Goal: Information Seeking & Learning: Learn about a topic

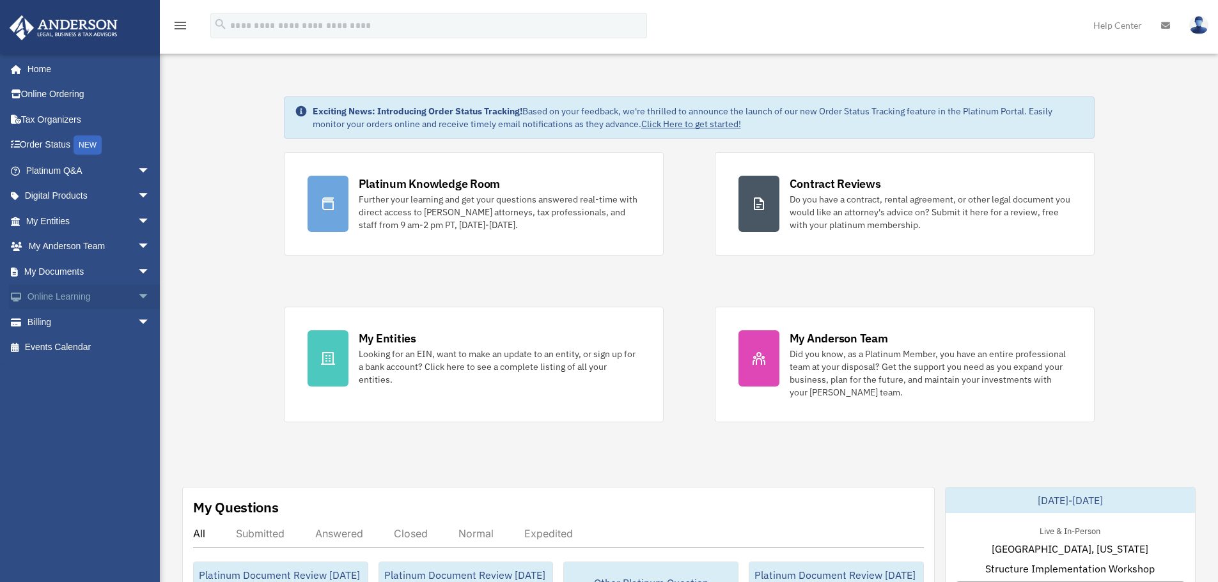
click at [137, 295] on span "arrow_drop_down" at bounding box center [150, 297] width 26 height 26
click at [123, 399] on link "Billing arrow_drop_down" at bounding box center [89, 398] width 160 height 26
click at [137, 196] on span "arrow_drop_down" at bounding box center [150, 196] width 26 height 26
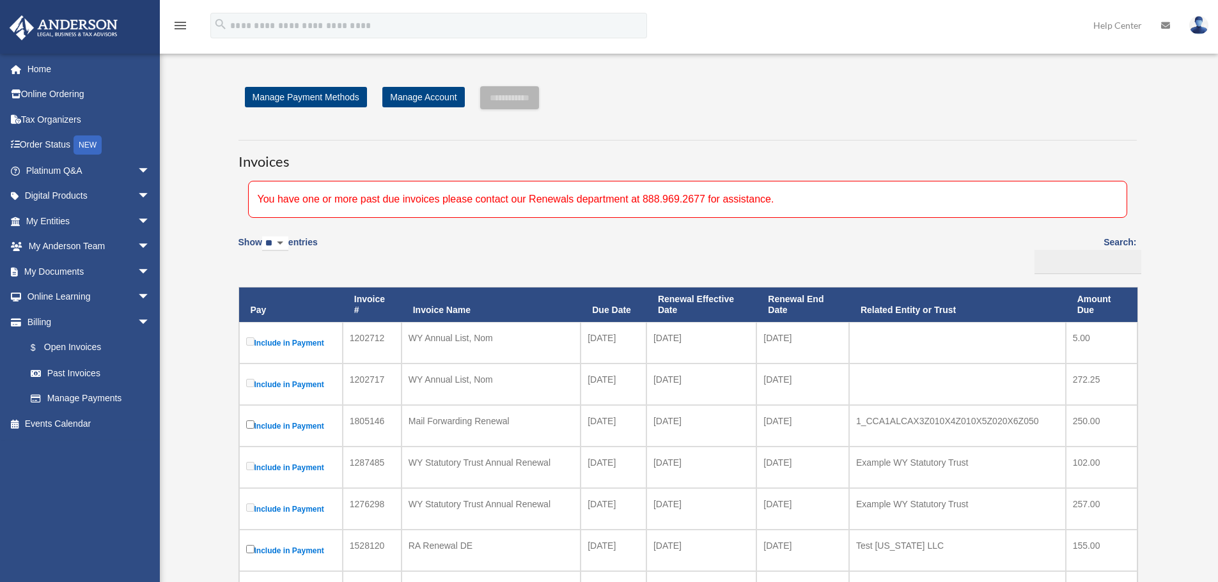
click at [137, 192] on span "arrow_drop_down" at bounding box center [150, 196] width 26 height 26
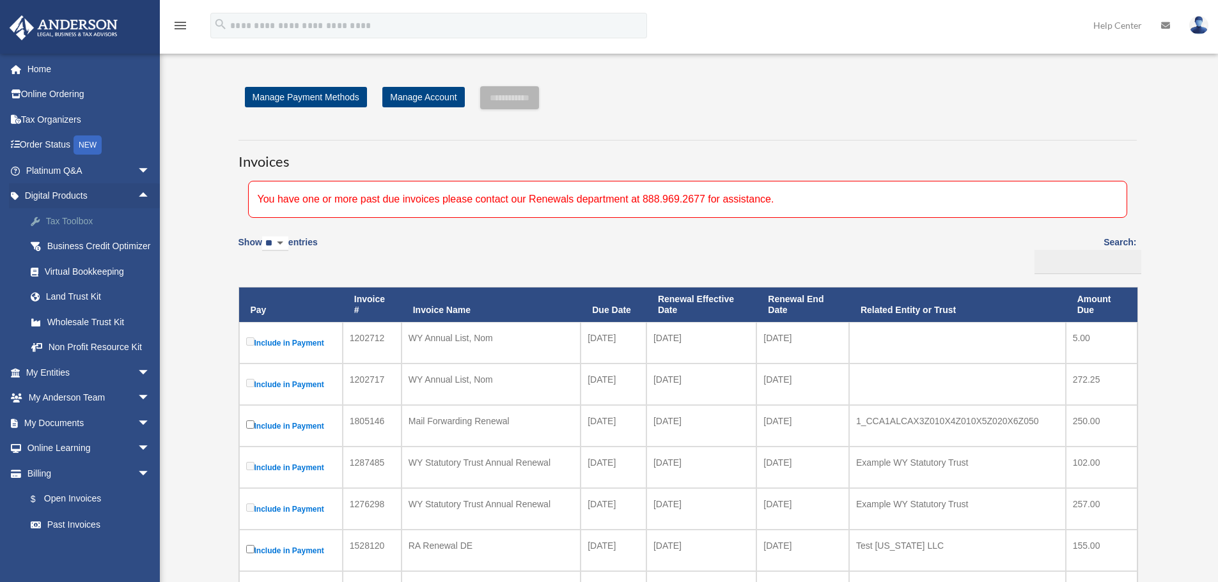
click at [87, 222] on div "Tax Toolbox" at bounding box center [99, 222] width 109 height 16
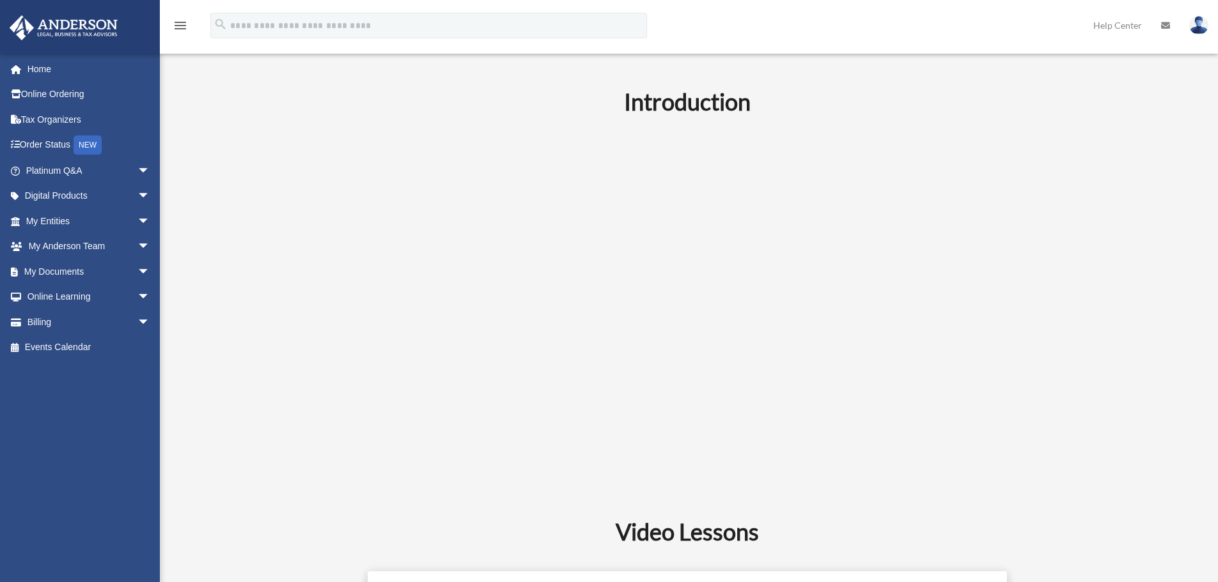
scroll to position [384, 0]
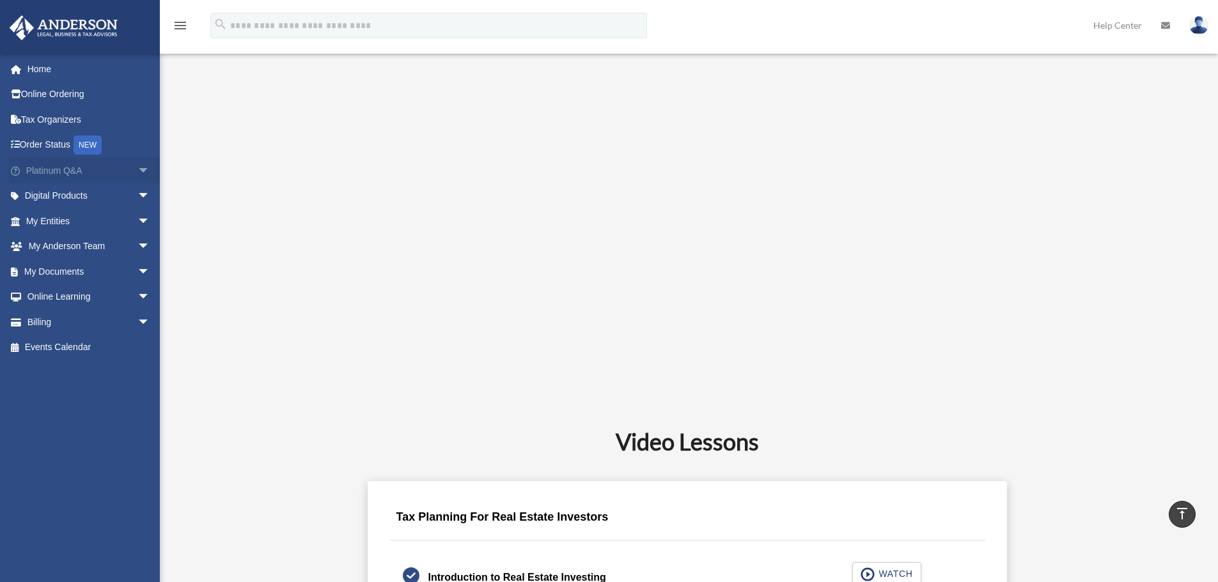
click at [137, 171] on span "arrow_drop_down" at bounding box center [150, 171] width 26 height 26
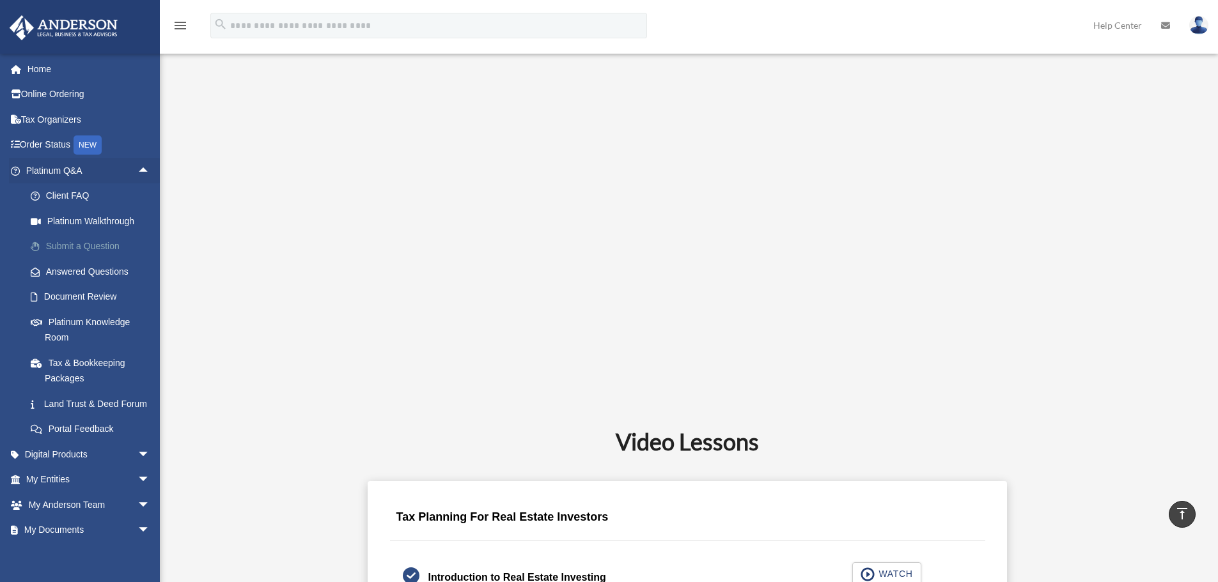
click at [97, 244] on link "Submit a Question" at bounding box center [94, 247] width 152 height 26
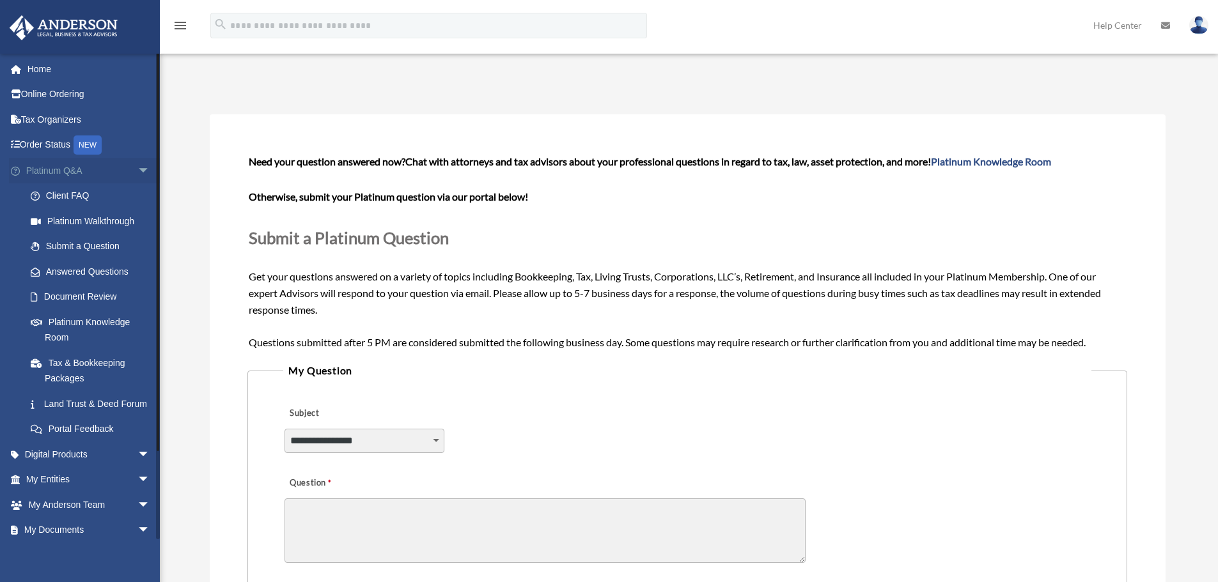
click at [138, 167] on span "arrow_drop_down" at bounding box center [150, 171] width 26 height 26
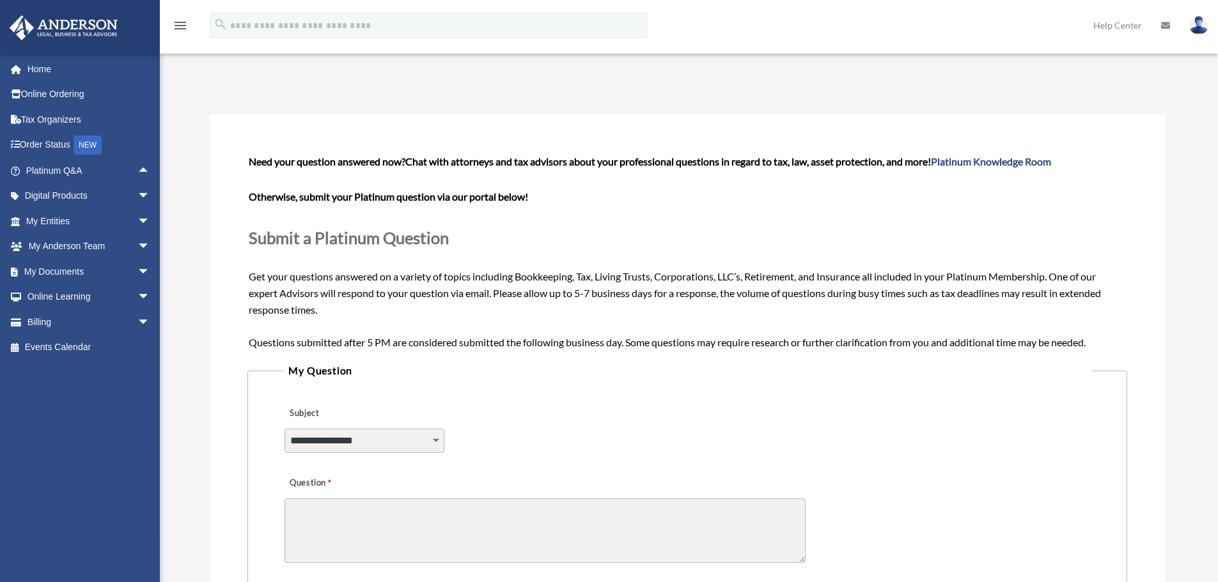
click at [68, 22] on img at bounding box center [64, 27] width 116 height 25
click at [49, 27] on img at bounding box center [64, 27] width 116 height 25
click at [24, 77] on link "Home" at bounding box center [89, 69] width 160 height 26
click at [56, 68] on link "Home" at bounding box center [89, 69] width 160 height 26
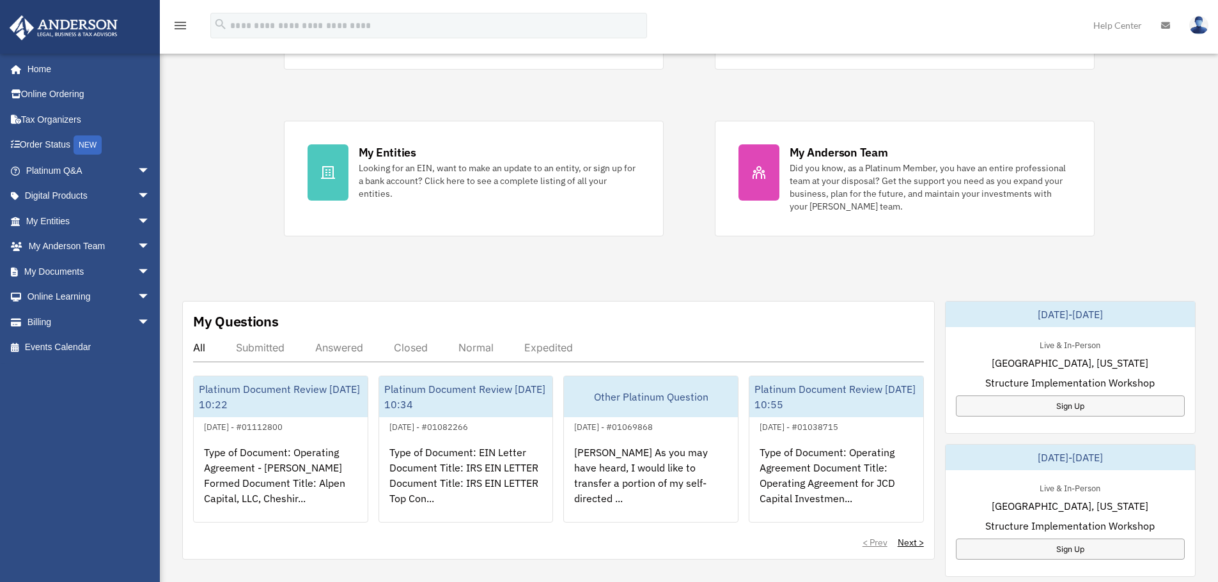
scroll to position [192, 0]
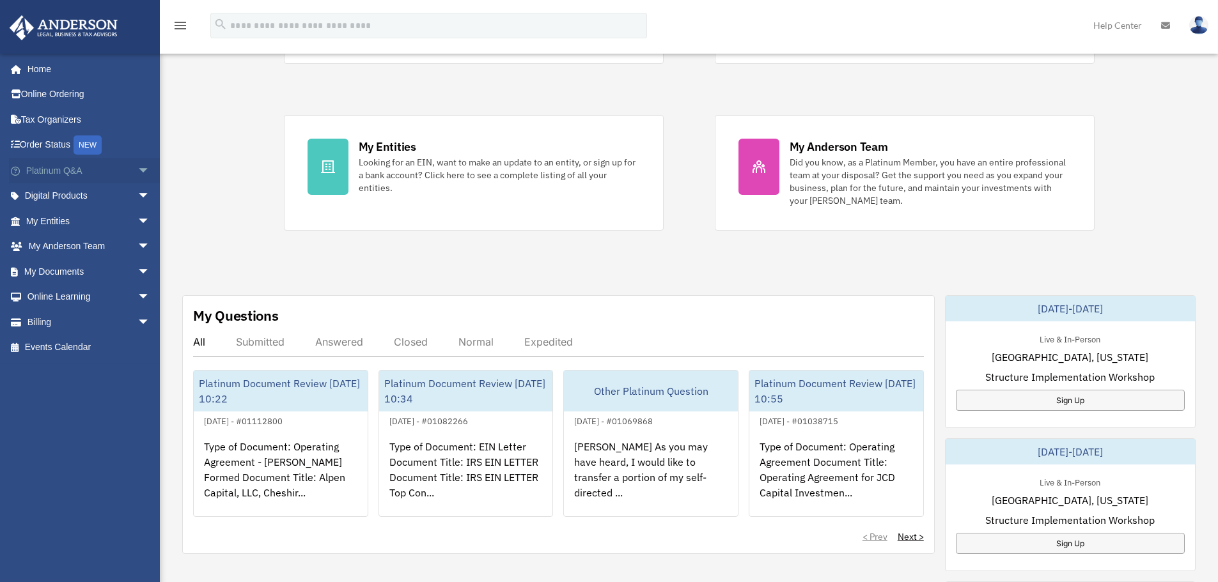
click at [137, 170] on span "arrow_drop_down" at bounding box center [150, 171] width 26 height 26
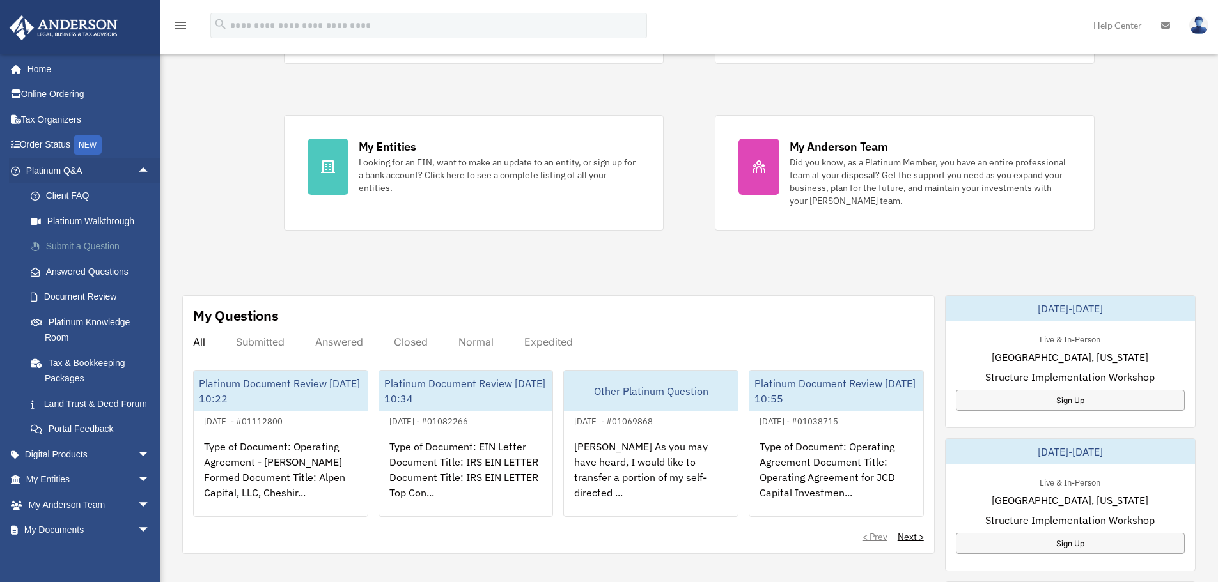
click at [124, 249] on link "Submit a Question" at bounding box center [94, 247] width 152 height 26
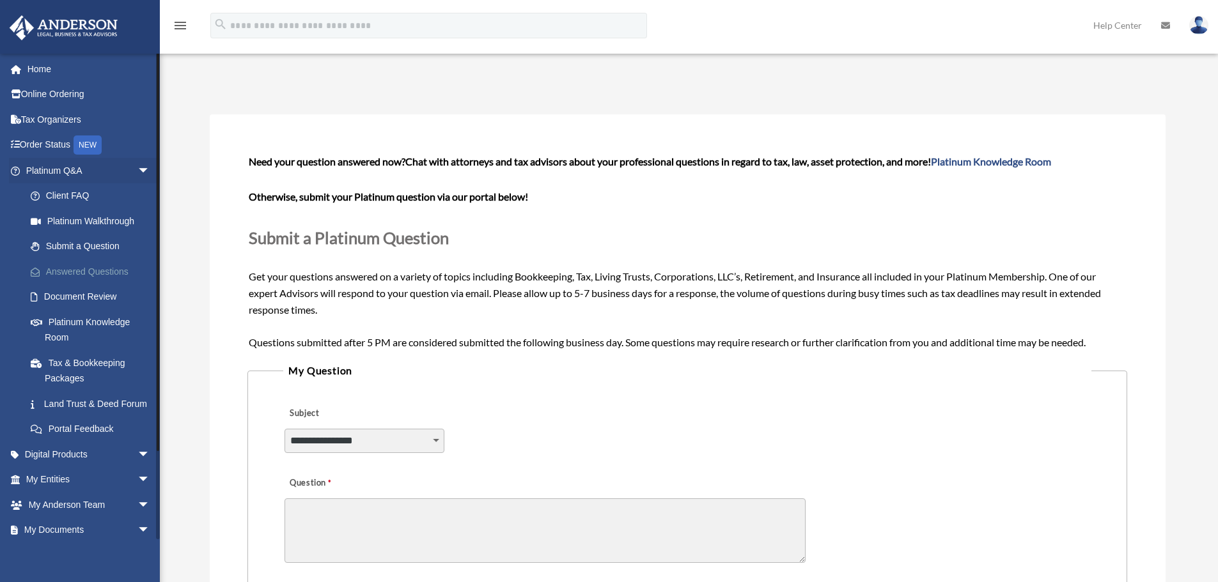
click at [122, 272] on link "Answered Questions" at bounding box center [94, 272] width 152 height 26
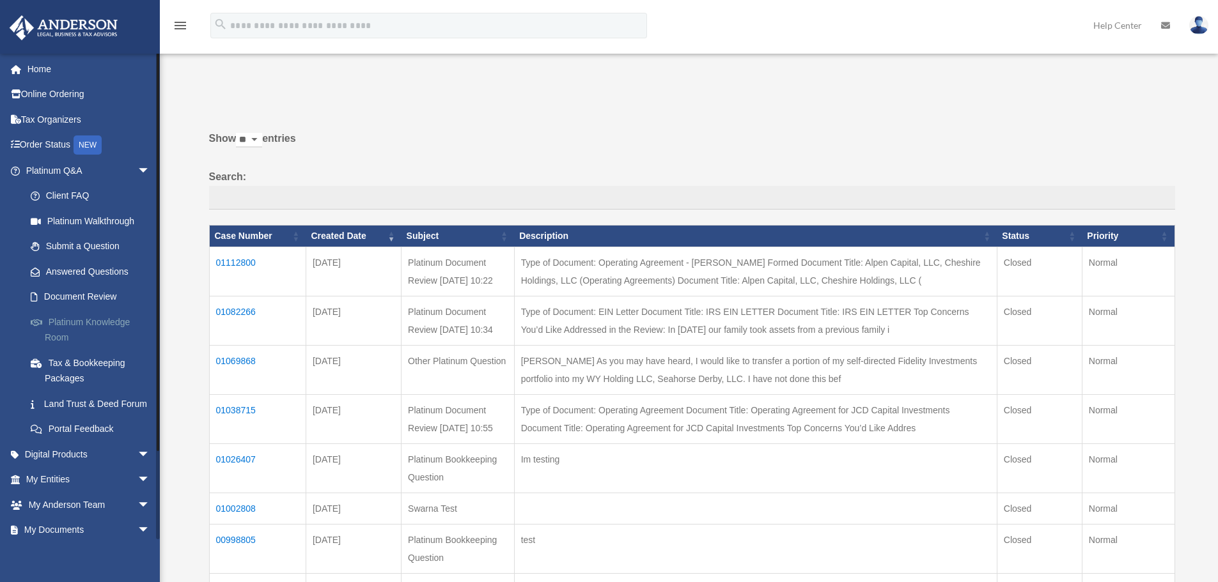
click at [110, 322] on link "Platinum Knowledge Room" at bounding box center [94, 329] width 152 height 41
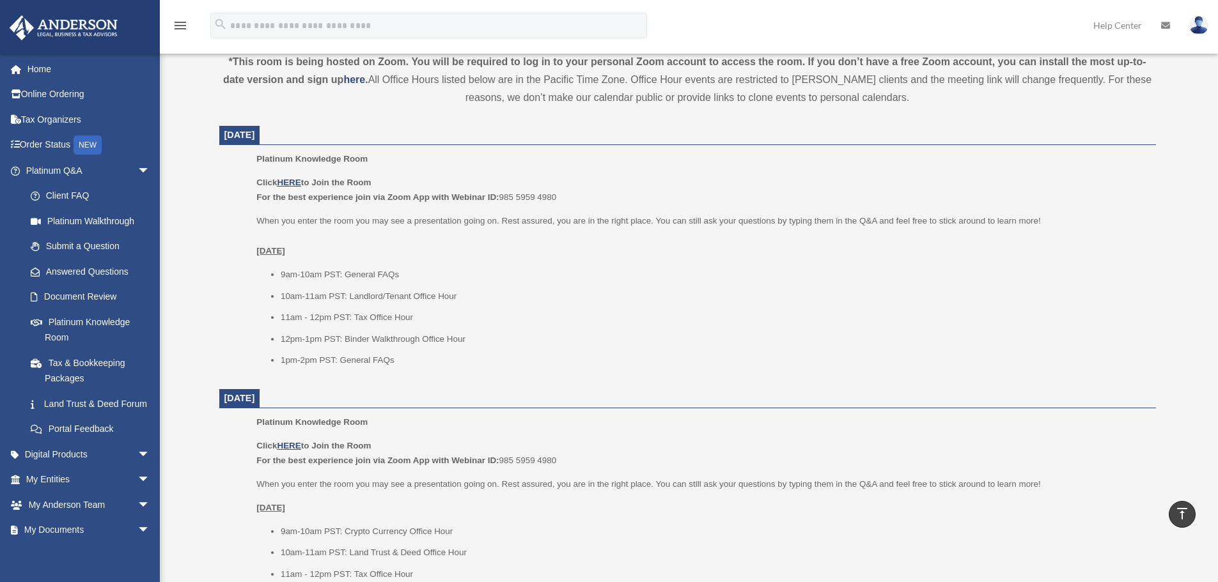
scroll to position [447, 0]
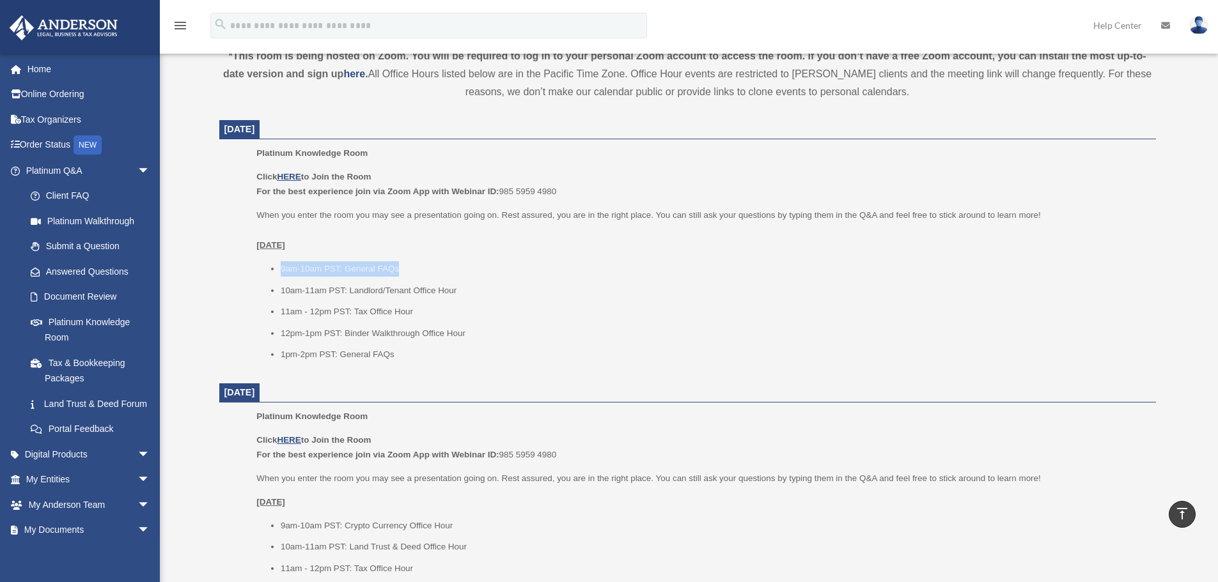
drag, startPoint x: 281, startPoint y: 269, endPoint x: 434, endPoint y: 262, distance: 153.6
click at [434, 262] on li "9am-10am PST: General FAQs" at bounding box center [714, 268] width 866 height 15
drag, startPoint x: 277, startPoint y: 289, endPoint x: 460, endPoint y: 294, distance: 182.9
click at [460, 294] on ul "9am-10am PST: General FAQs 10am-11am PST: Landlord/Tenant Office Hour 11am - 12…" at bounding box center [701, 311] width 890 height 101
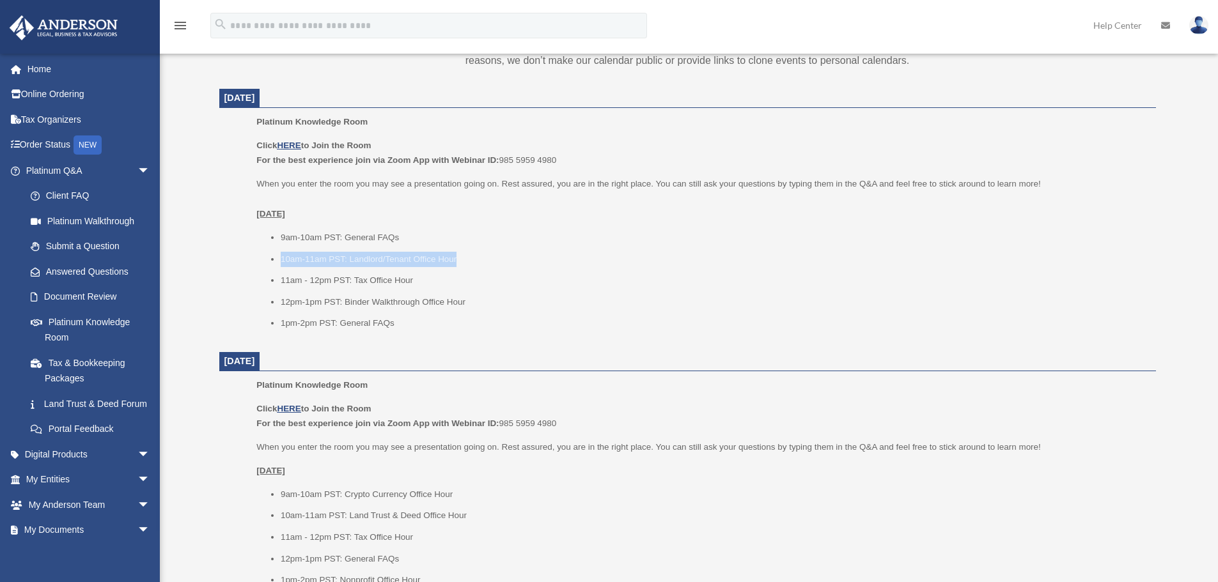
scroll to position [511, 0]
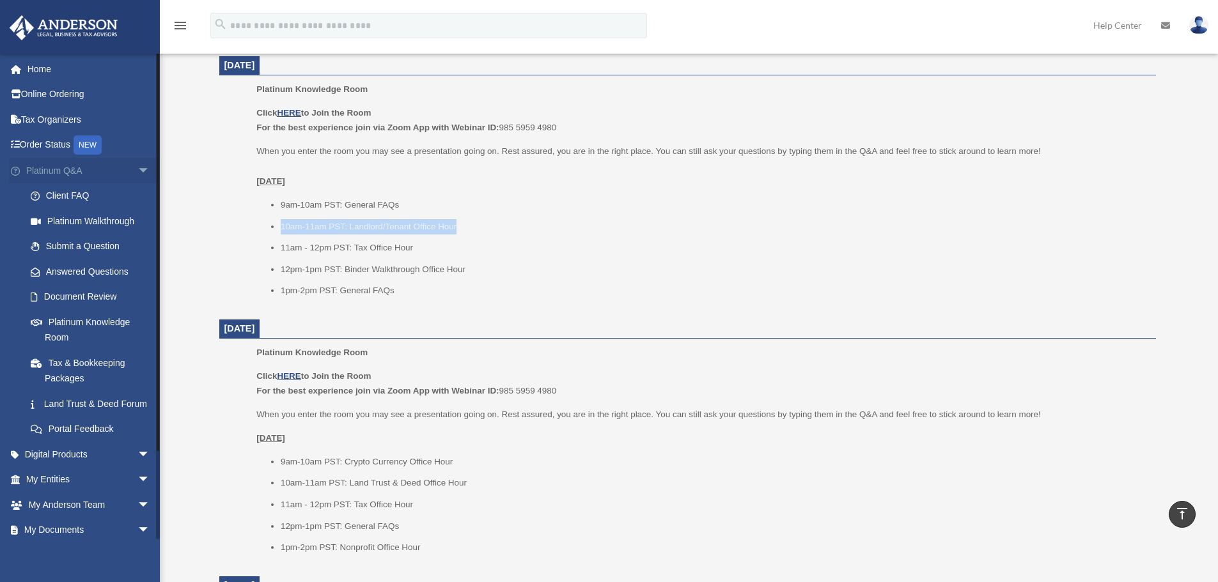
click at [137, 170] on span "arrow_drop_down" at bounding box center [150, 171] width 26 height 26
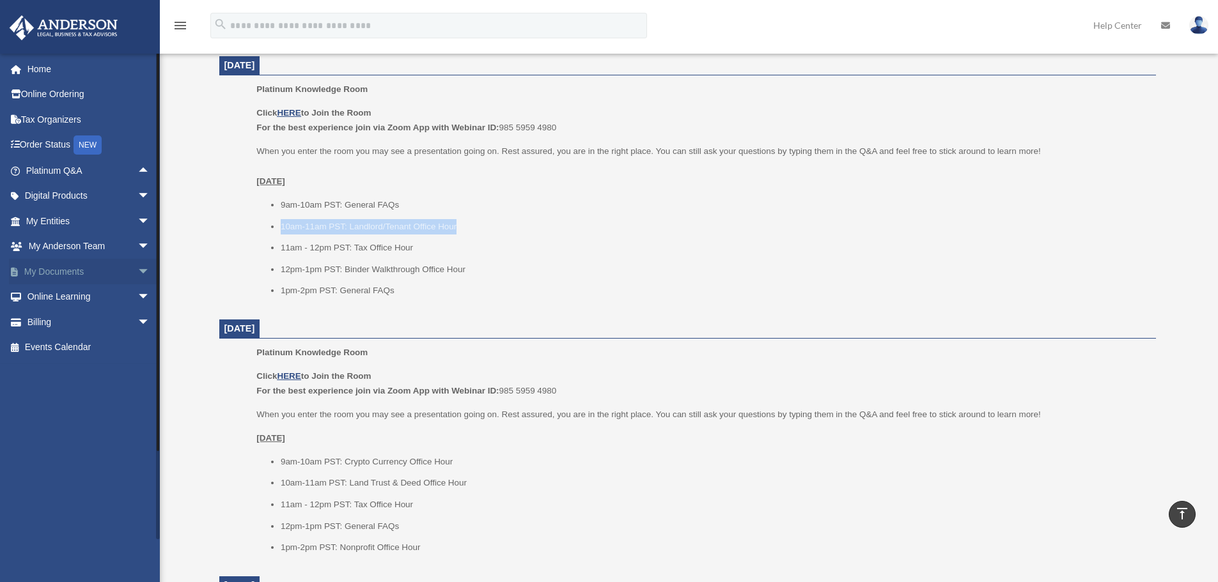
click at [137, 263] on span "arrow_drop_down" at bounding box center [150, 272] width 26 height 26
click at [82, 350] on link "Forms Library" at bounding box center [94, 348] width 152 height 26
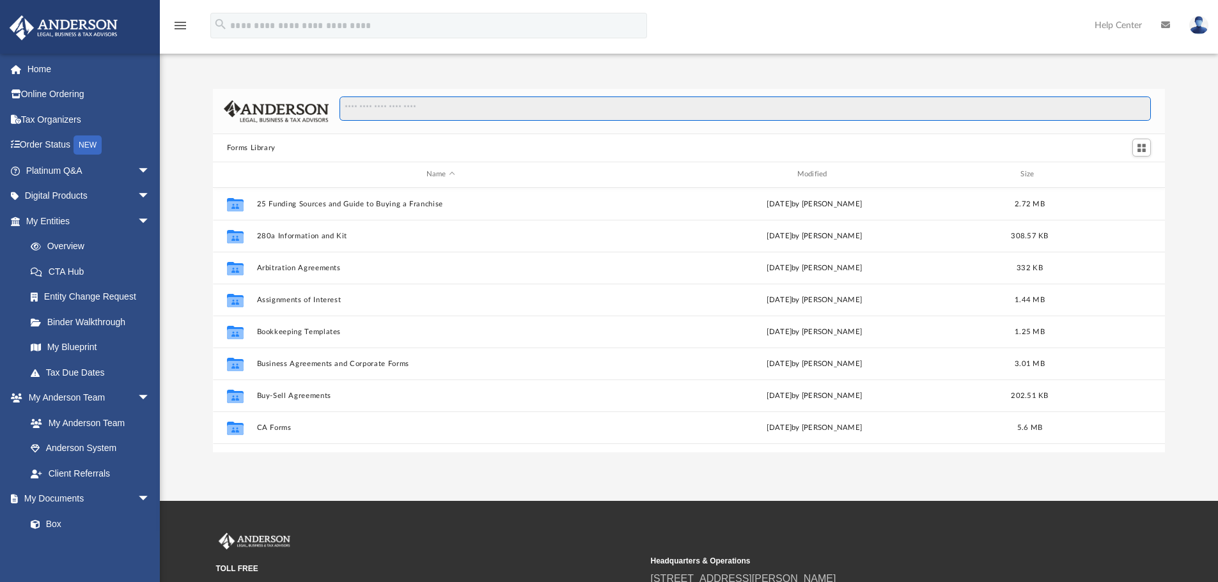
click at [410, 111] on input "Search files and folders" at bounding box center [744, 109] width 811 height 24
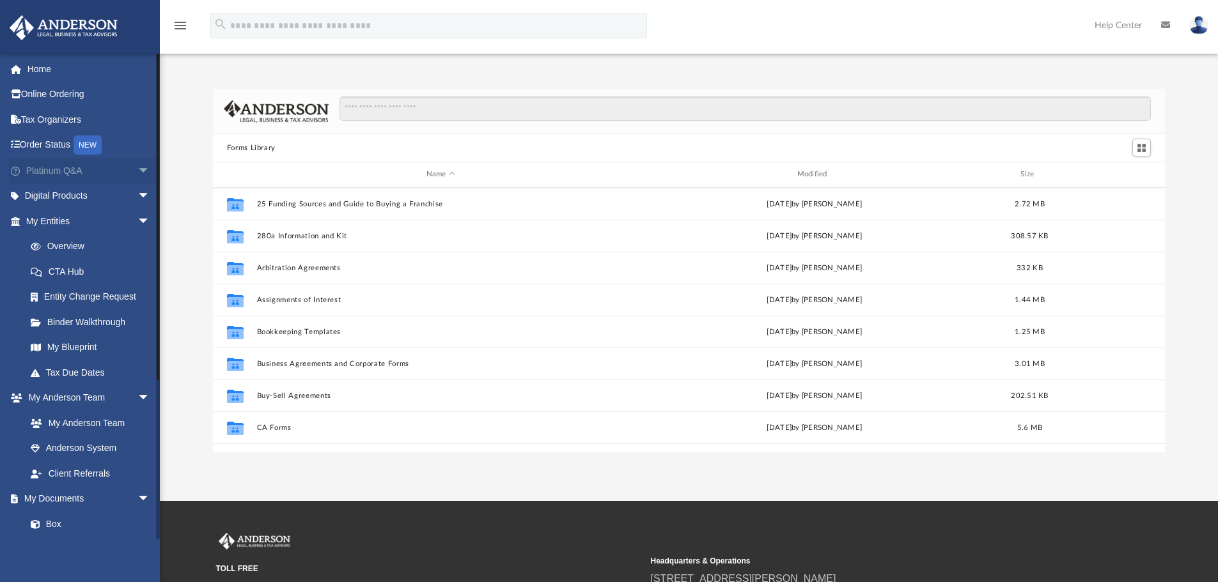
click at [137, 175] on span "arrow_drop_down" at bounding box center [150, 171] width 26 height 26
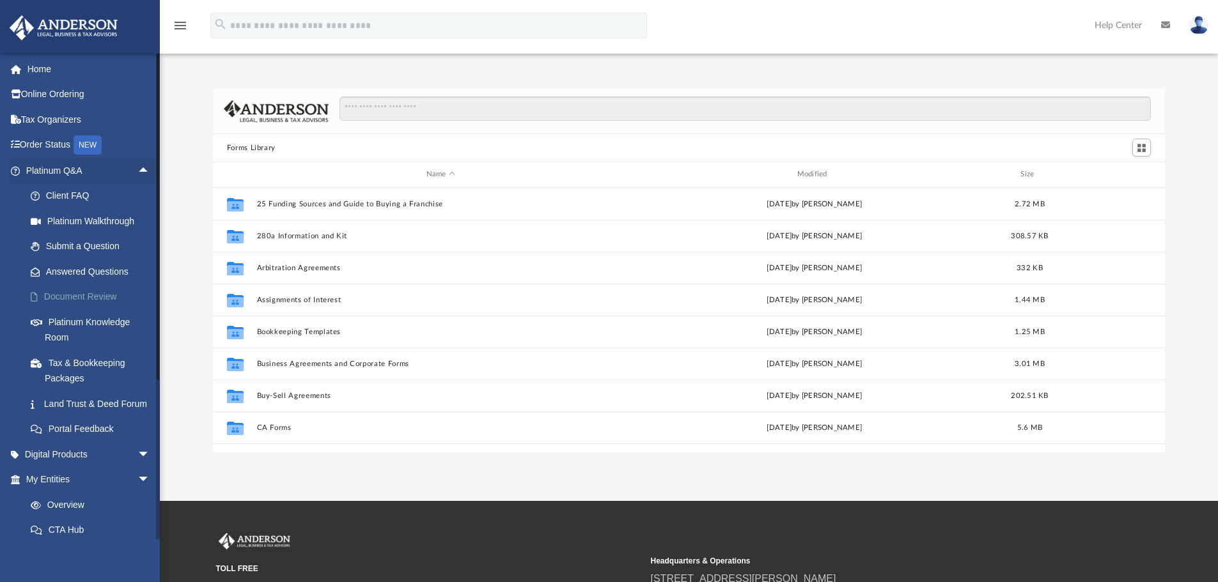
click at [81, 288] on link "Document Review" at bounding box center [94, 297] width 152 height 26
click at [92, 300] on link "Document Review" at bounding box center [94, 297] width 152 height 26
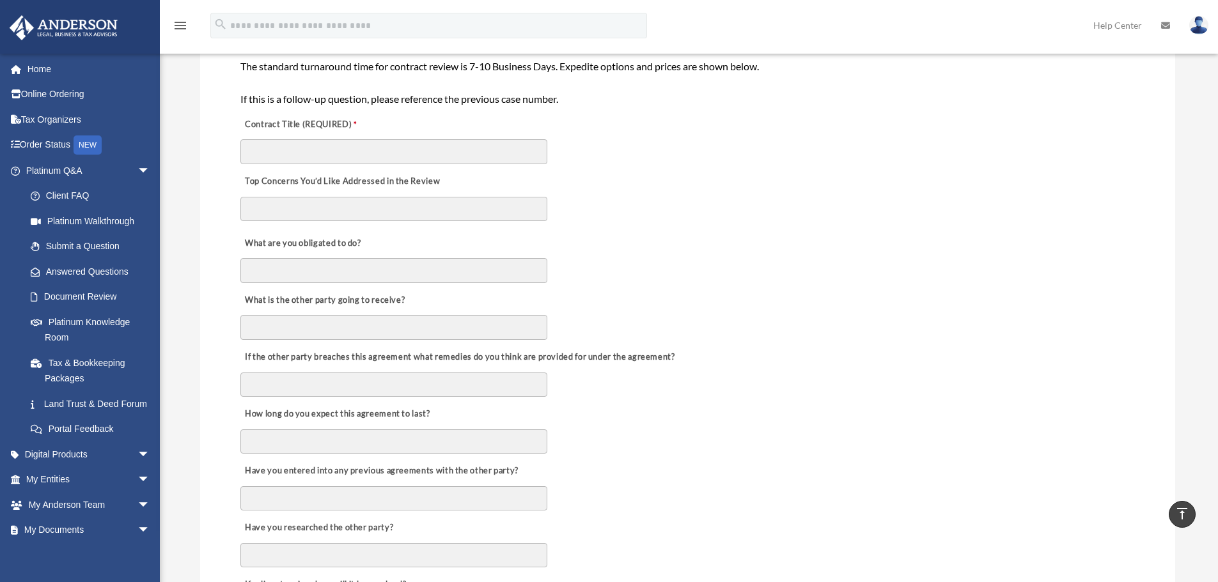
scroll to position [256, 0]
